Goal: Task Accomplishment & Management: Manage account settings

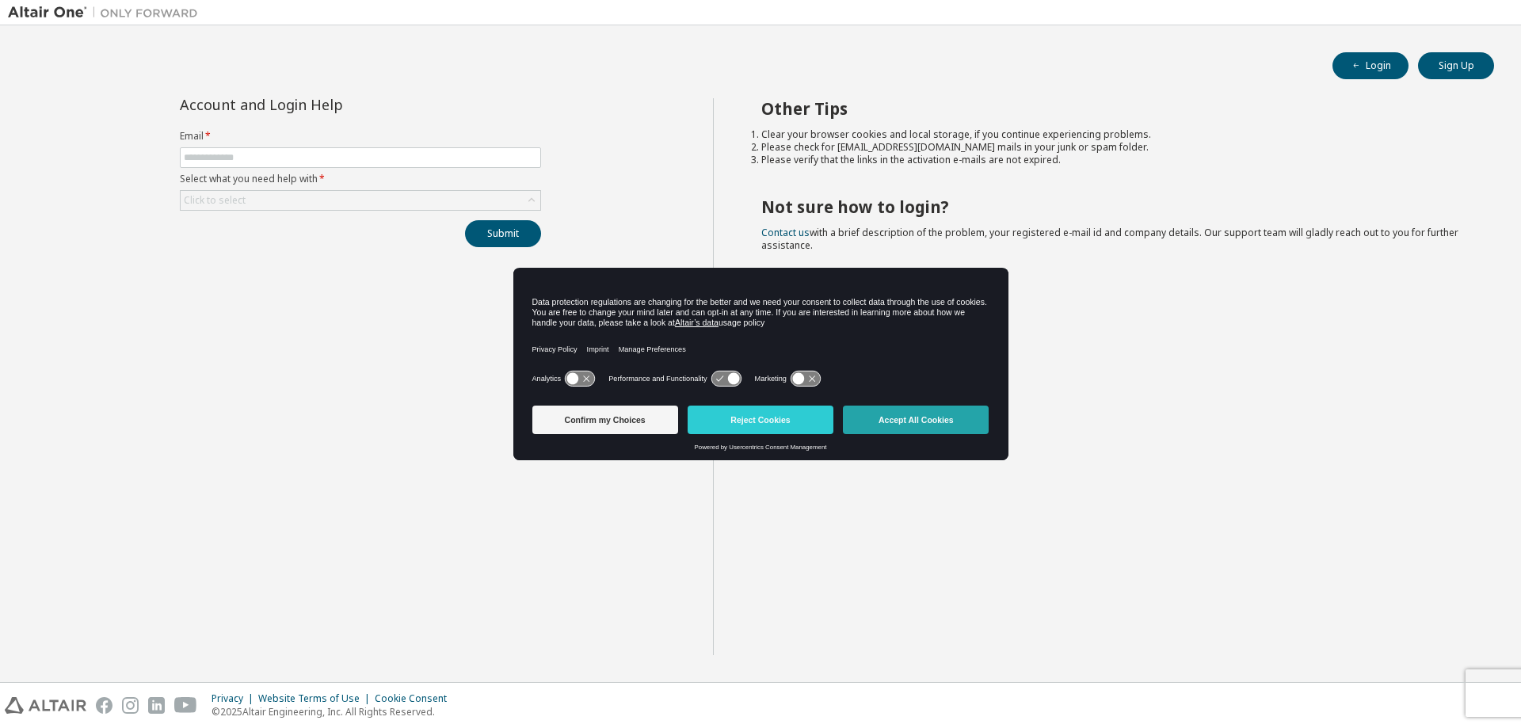
click at [952, 412] on button "Accept All Cookies" at bounding box center [916, 420] width 146 height 29
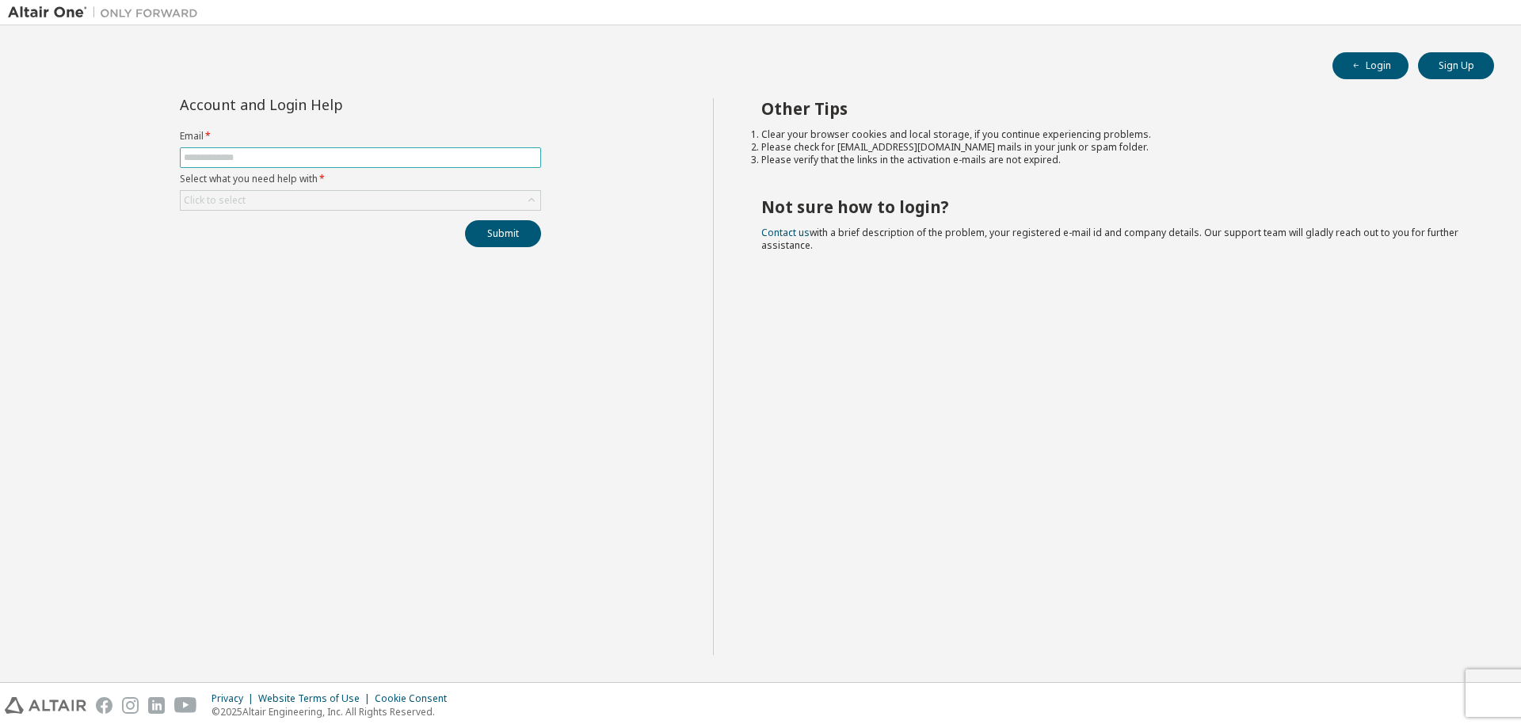
click at [348, 158] on input "text" at bounding box center [360, 157] width 353 height 13
type input "**********"
click at [345, 200] on div "Click to select" at bounding box center [361, 200] width 360 height 19
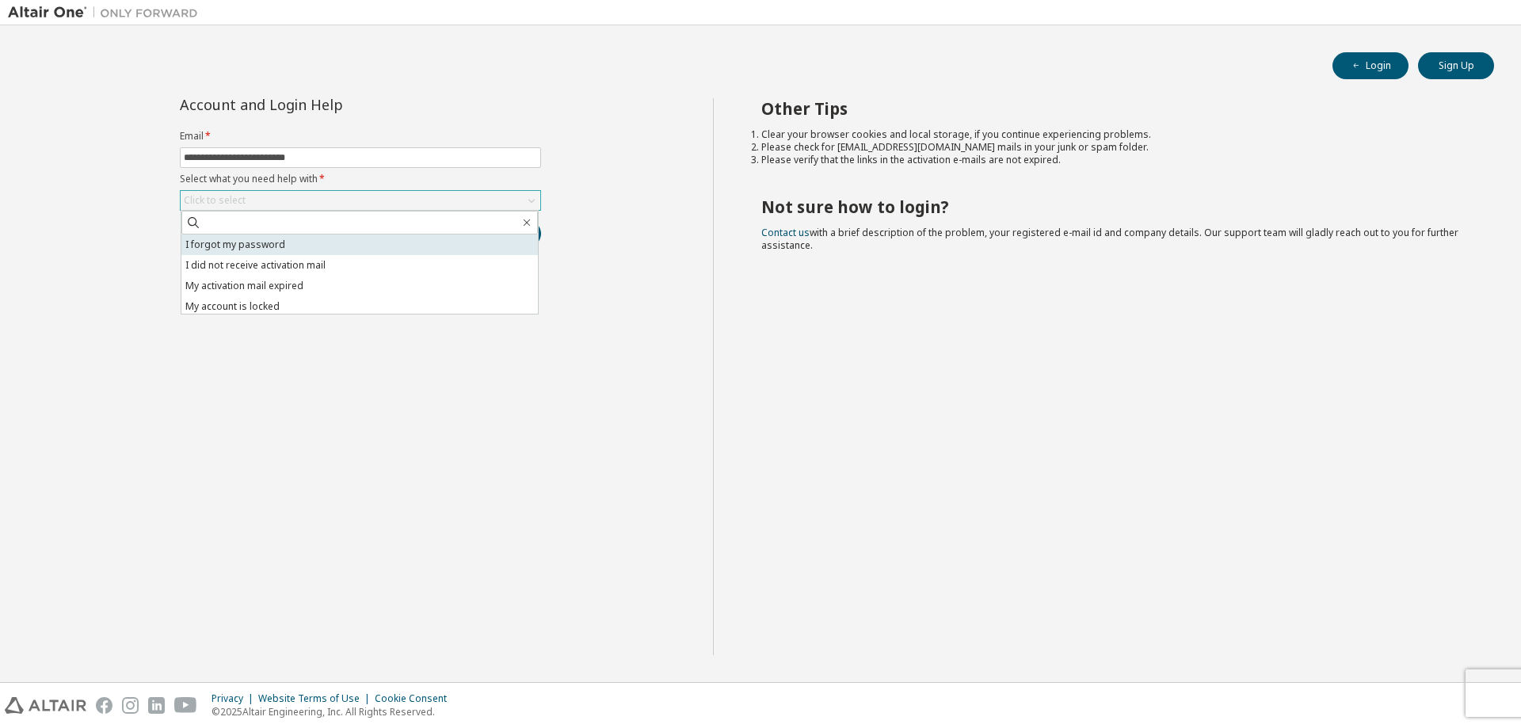
click at [311, 243] on li "I forgot my password" at bounding box center [359, 245] width 357 height 21
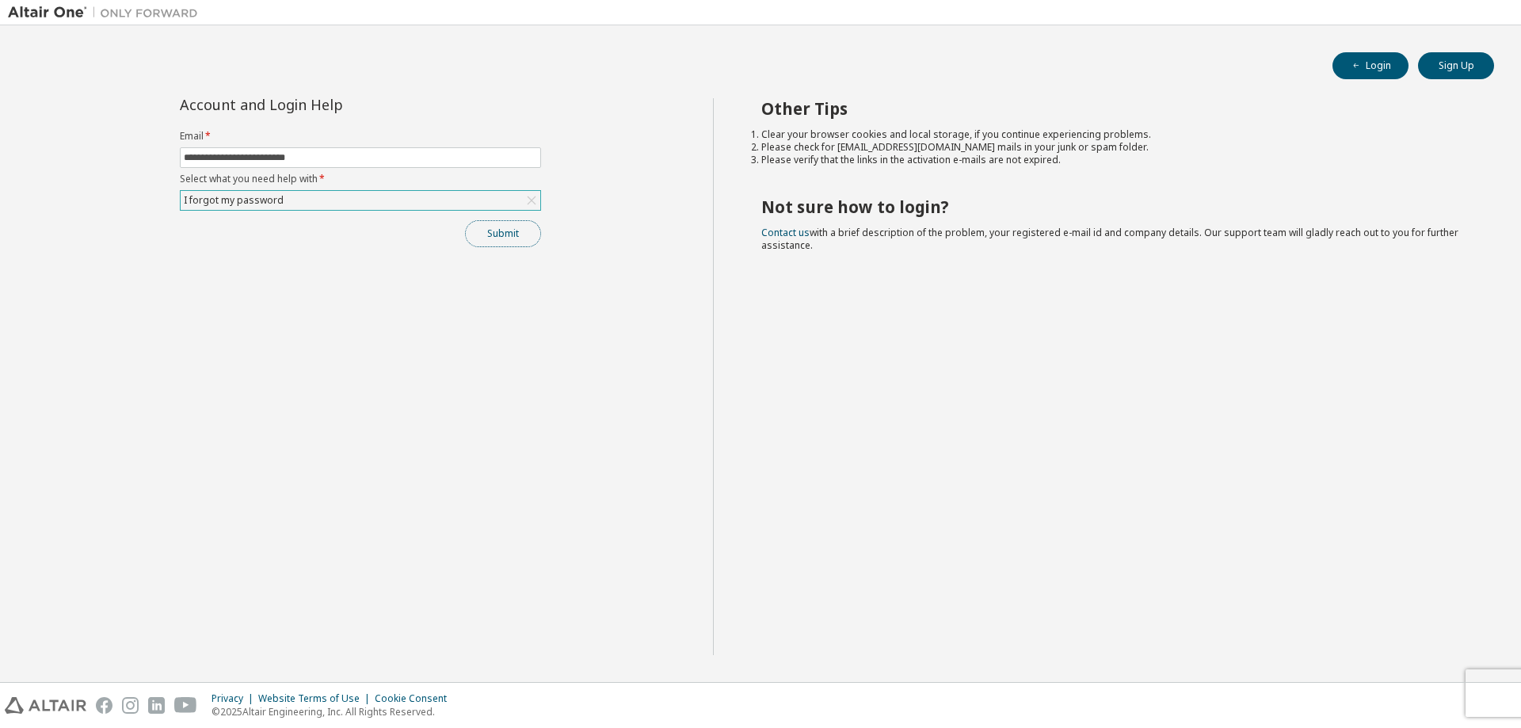
click at [506, 231] on button "Submit" at bounding box center [503, 233] width 76 height 27
click at [384, 209] on div "I forgot my password" at bounding box center [361, 200] width 360 height 19
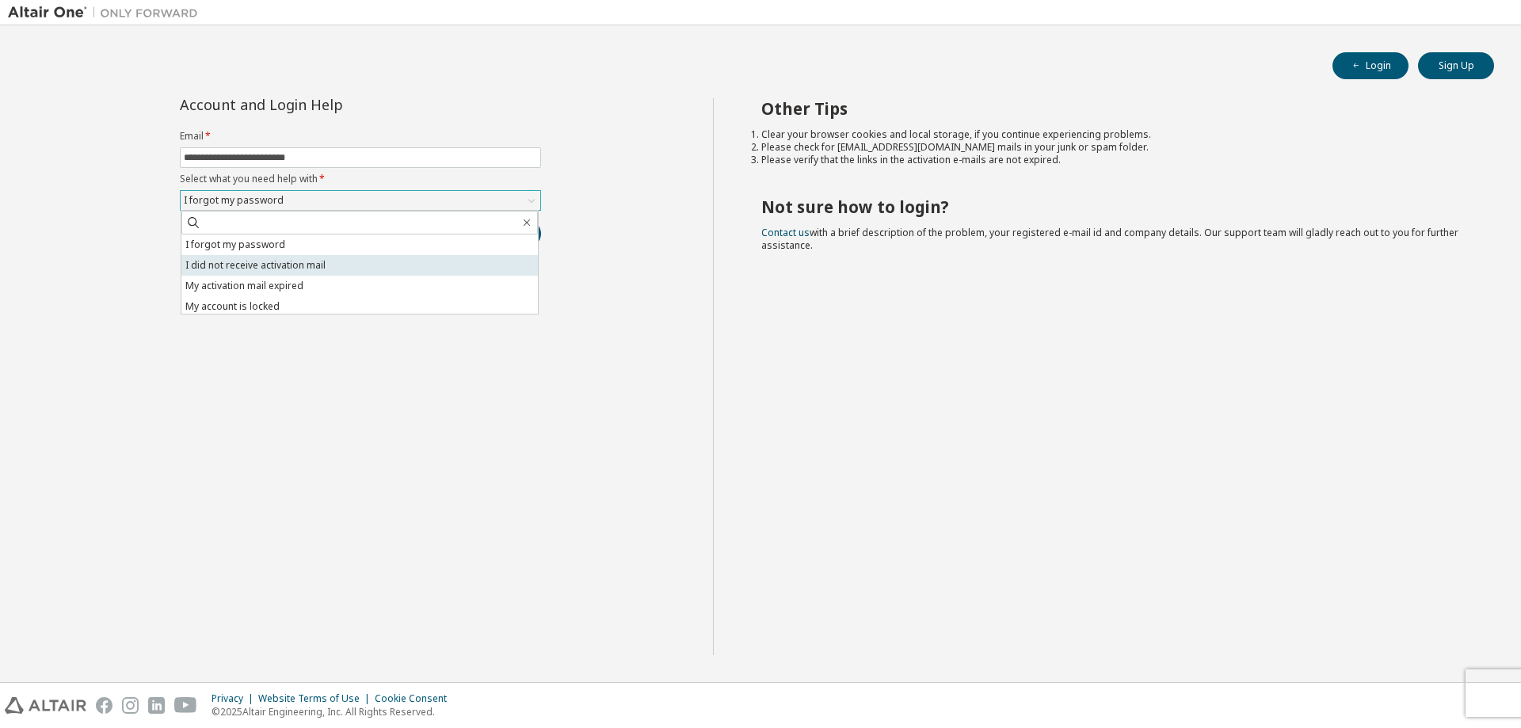
scroll to position [44, 0]
